Goal: Use online tool/utility: Utilize a website feature to perform a specific function

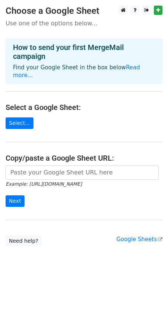
click at [91, 95] on main "Choose a Google Sheet Use one of the options below... How to send your first Me…" at bounding box center [84, 126] width 168 height 241
click at [131, 69] on link "Read more..." at bounding box center [76, 71] width 127 height 15
click at [19, 125] on link "Select..." at bounding box center [20, 123] width 28 height 12
click at [126, 240] on link "Google Sheets" at bounding box center [140, 239] width 46 height 7
click at [25, 124] on link "Select..." at bounding box center [20, 123] width 28 height 12
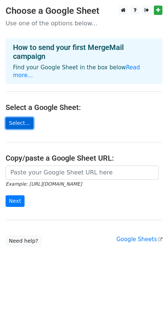
click at [23, 124] on link "Select..." at bounding box center [20, 123] width 28 height 12
